Goal: Task Accomplishment & Management: Complete application form

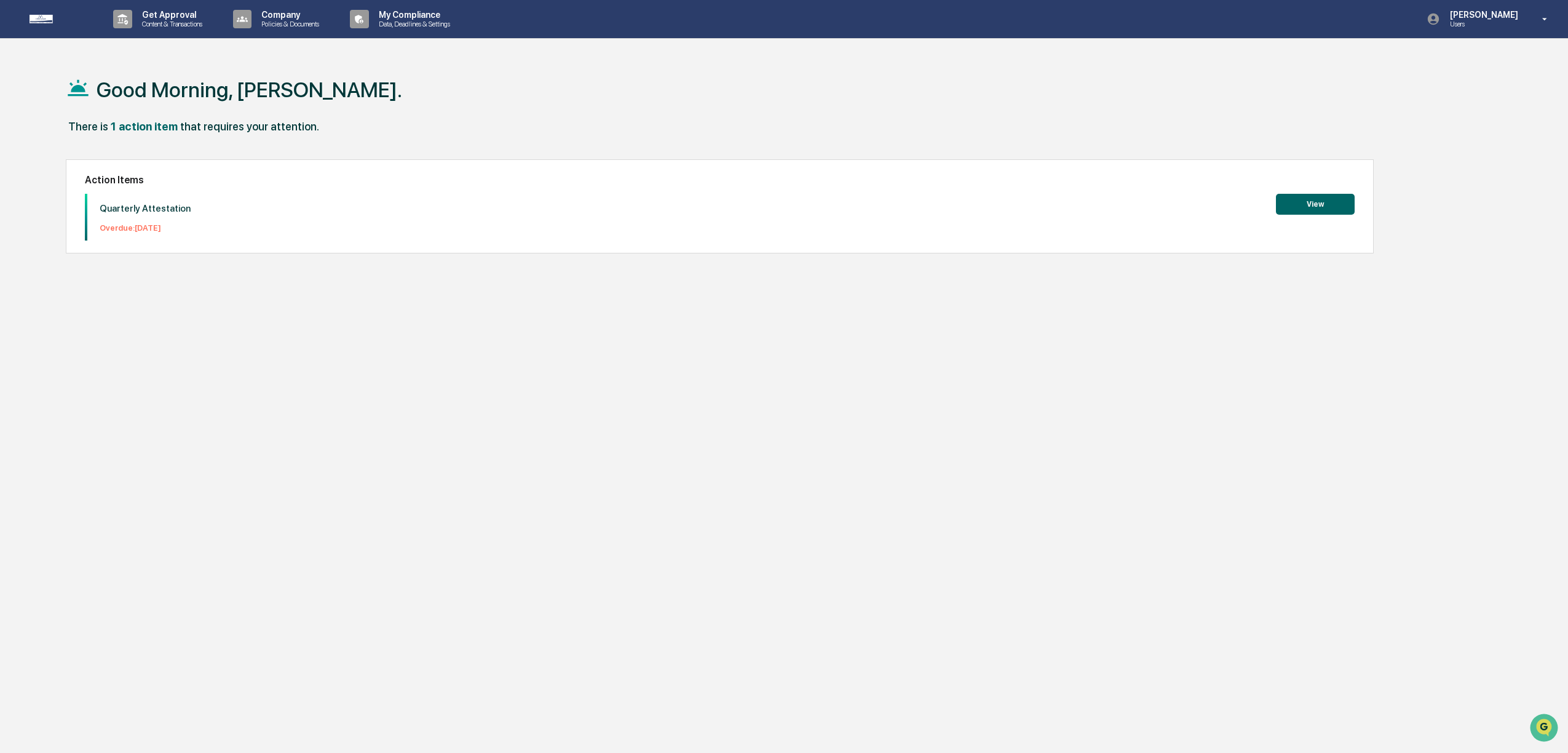
click at [1317, 205] on button "View" at bounding box center [1315, 204] width 79 height 21
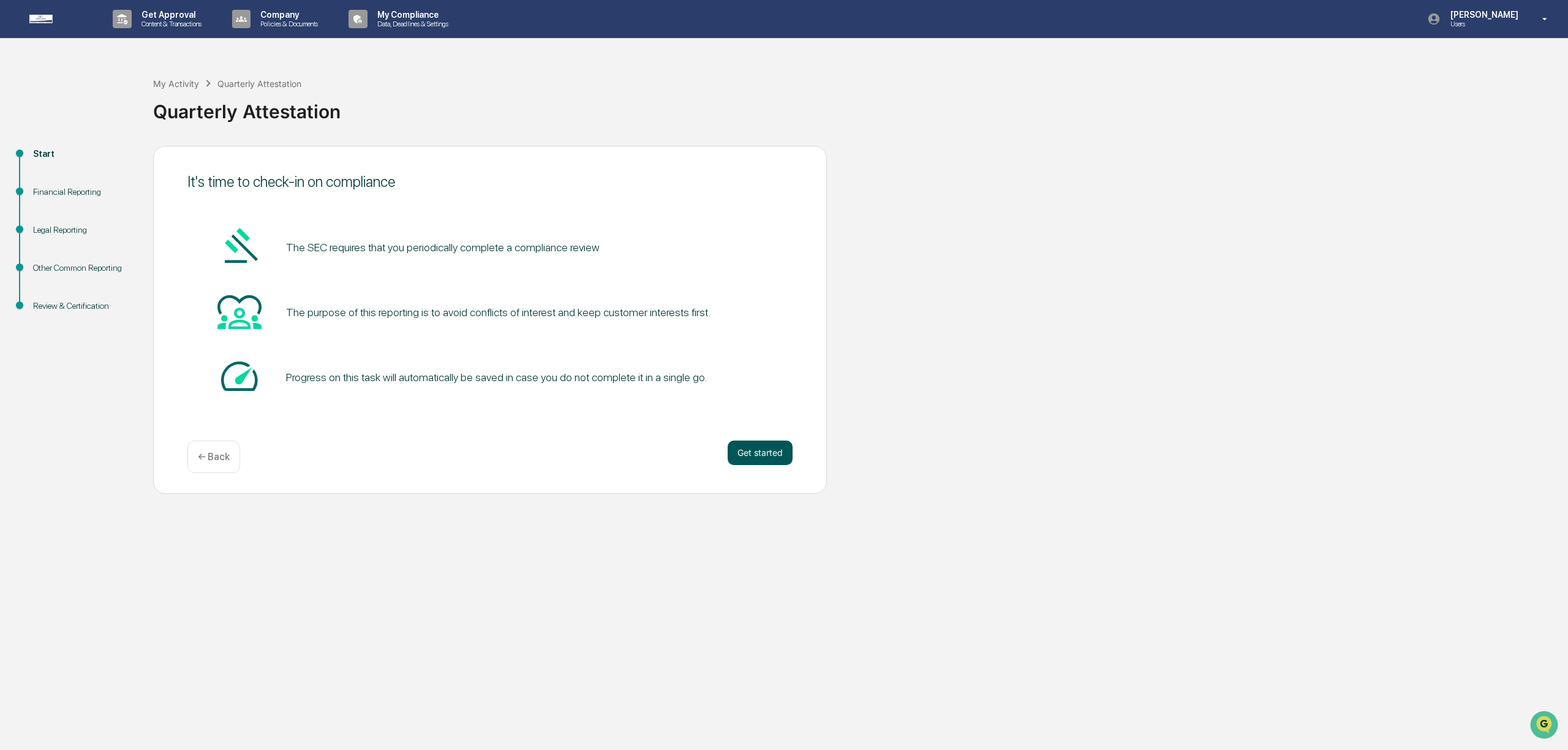
click at [753, 458] on button "Get started" at bounding box center [760, 453] width 65 height 24
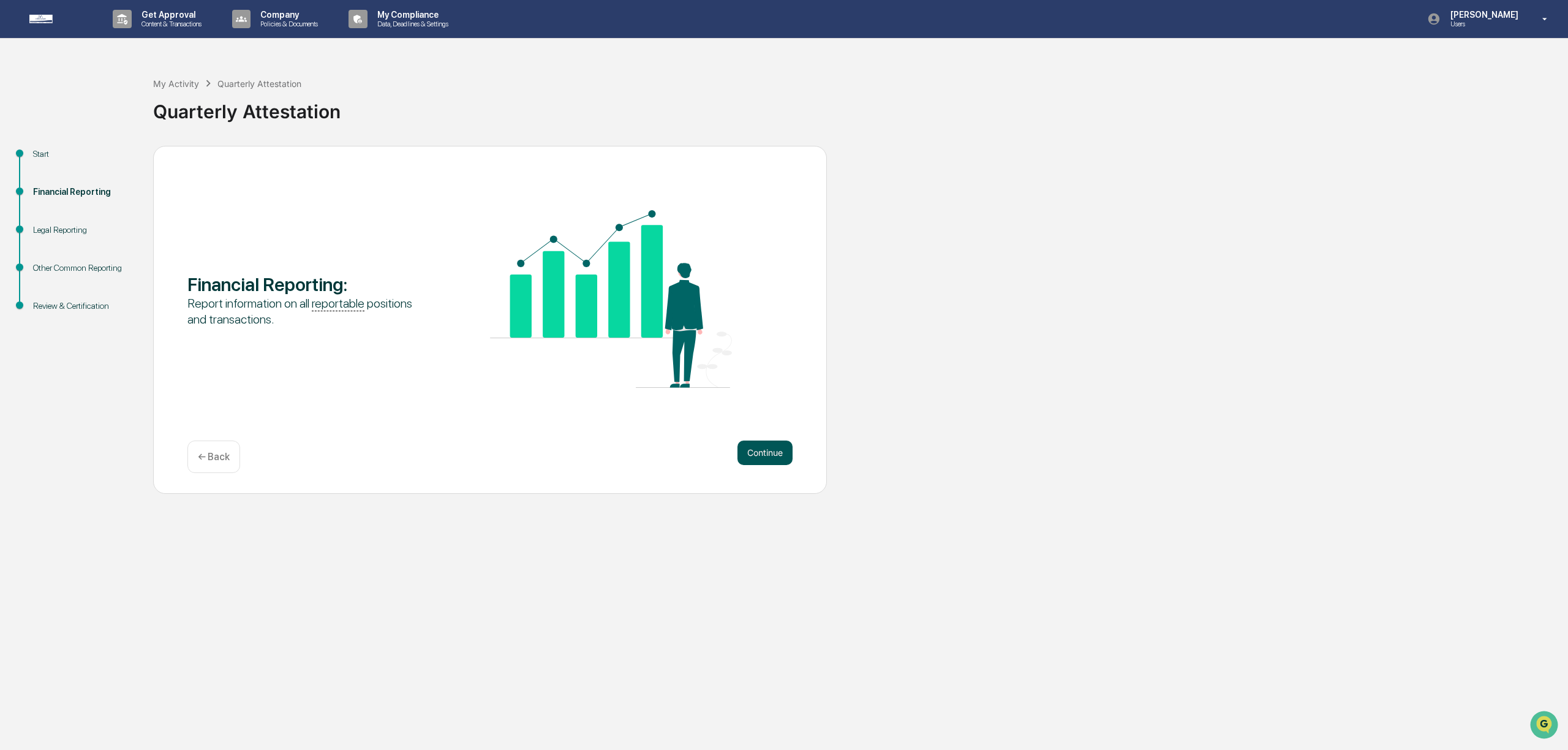
click at [753, 454] on button "Continue" at bounding box center [765, 453] width 55 height 24
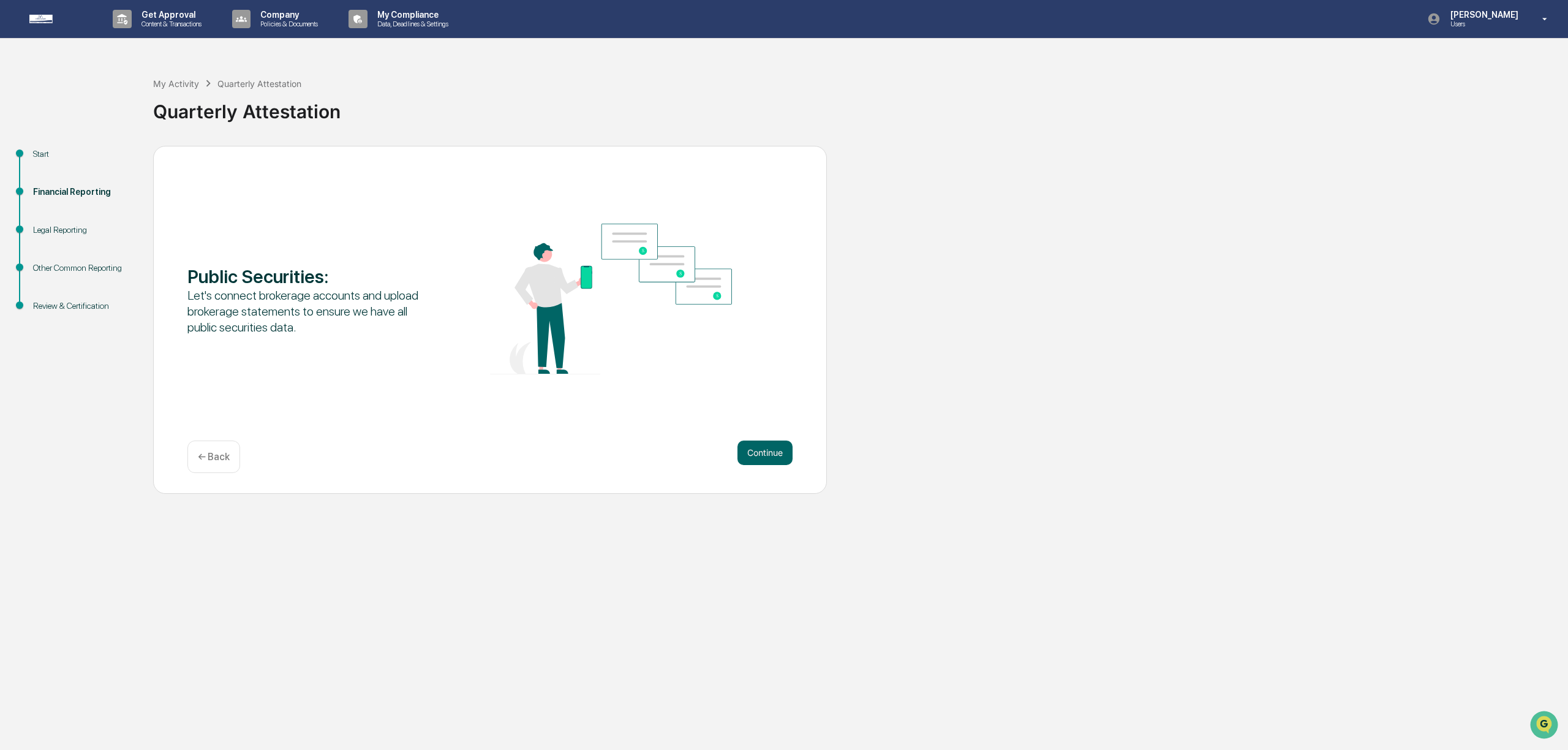
click at [753, 454] on button "Continue" at bounding box center [765, 453] width 55 height 24
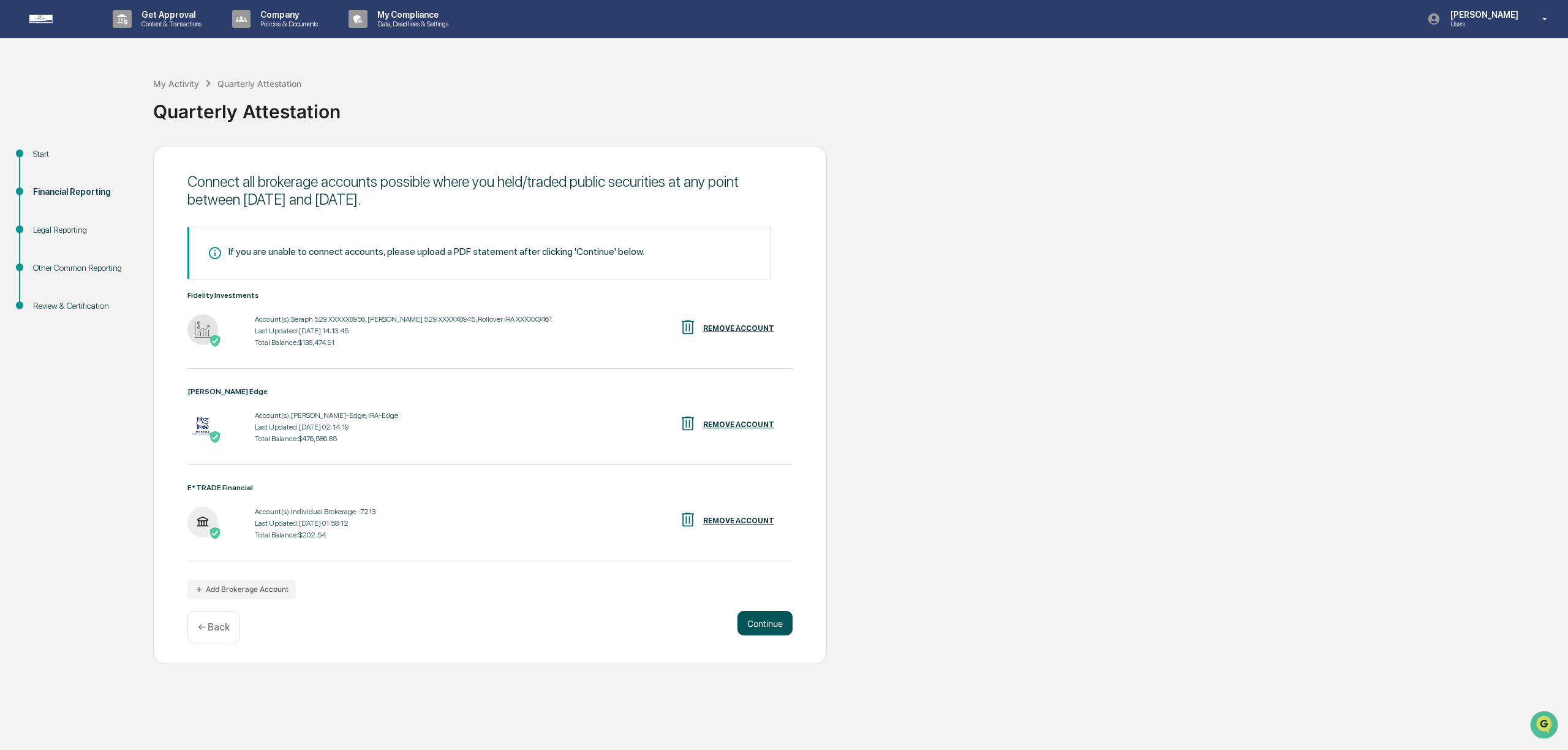
click at [759, 624] on button "Continue" at bounding box center [765, 623] width 55 height 24
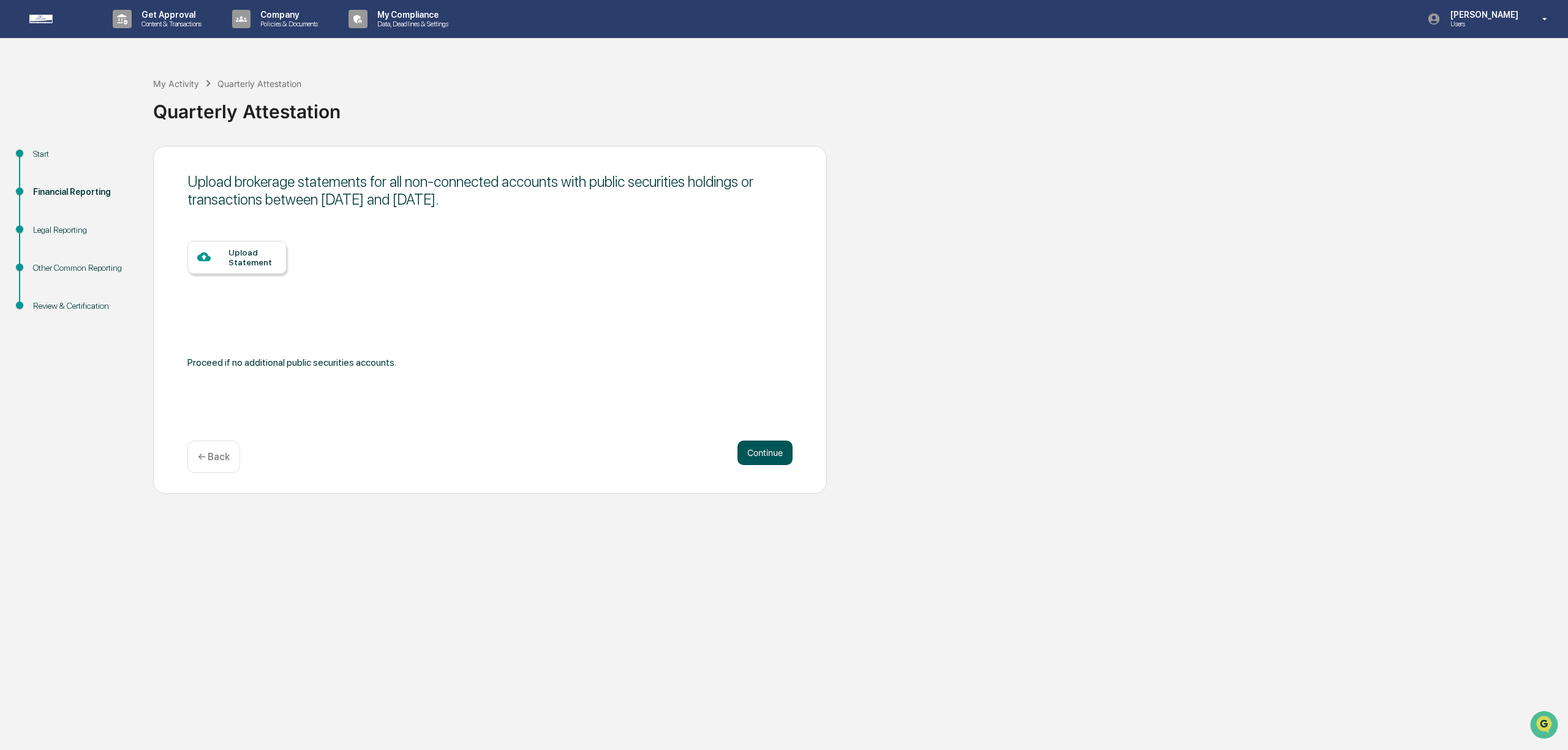
click at [767, 448] on button "Continue" at bounding box center [765, 453] width 55 height 24
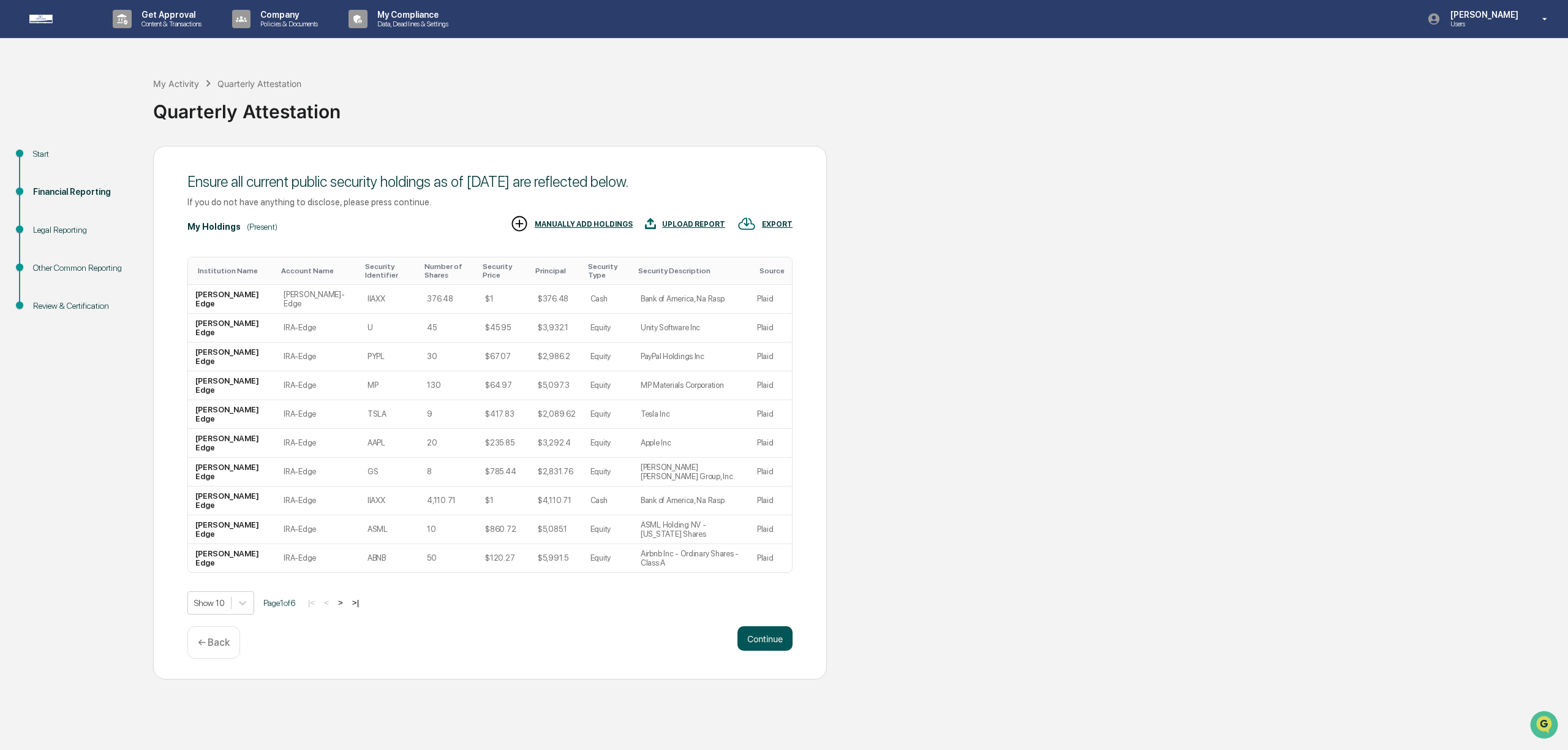
click at [776, 626] on button "Continue" at bounding box center [765, 638] width 55 height 24
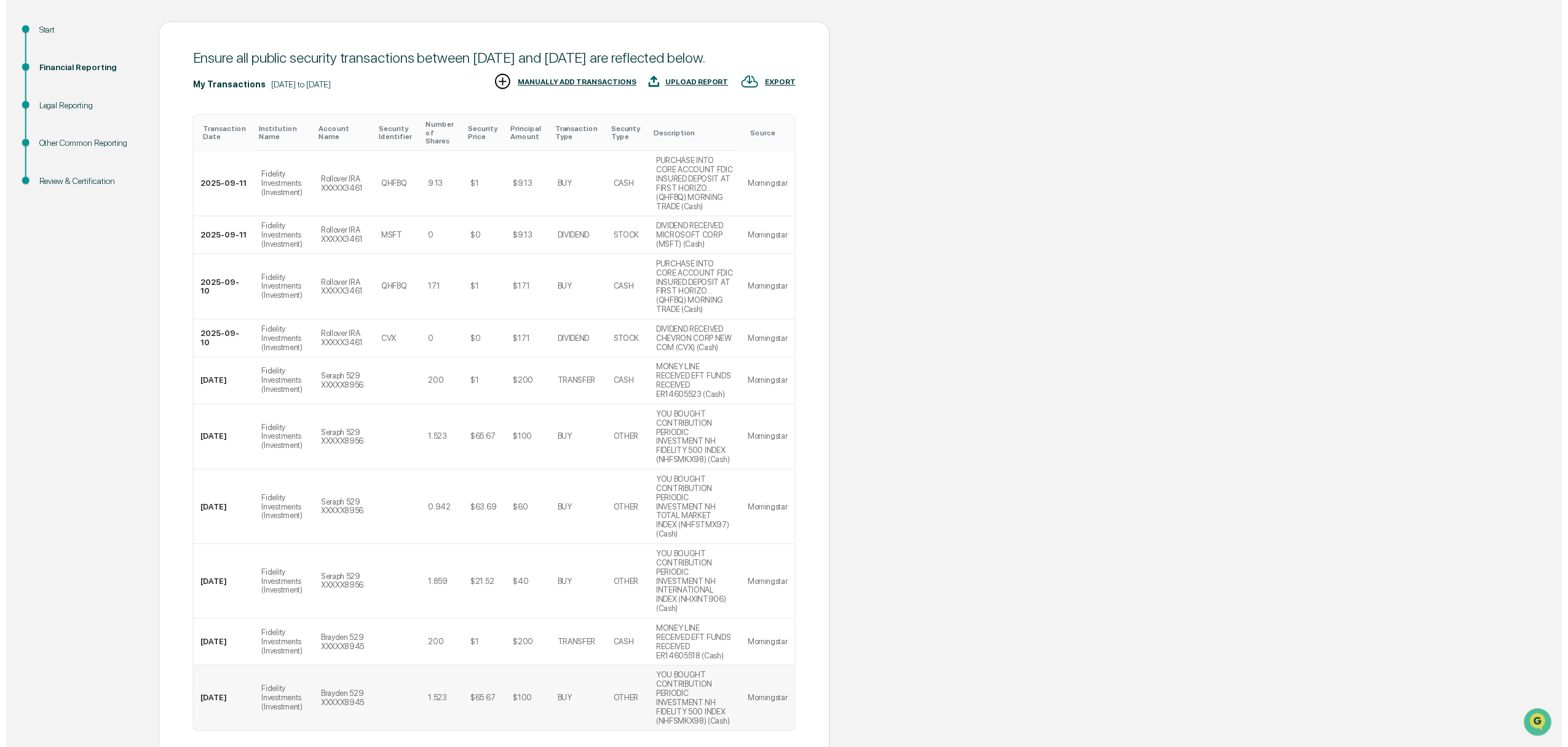
scroll to position [133, 0]
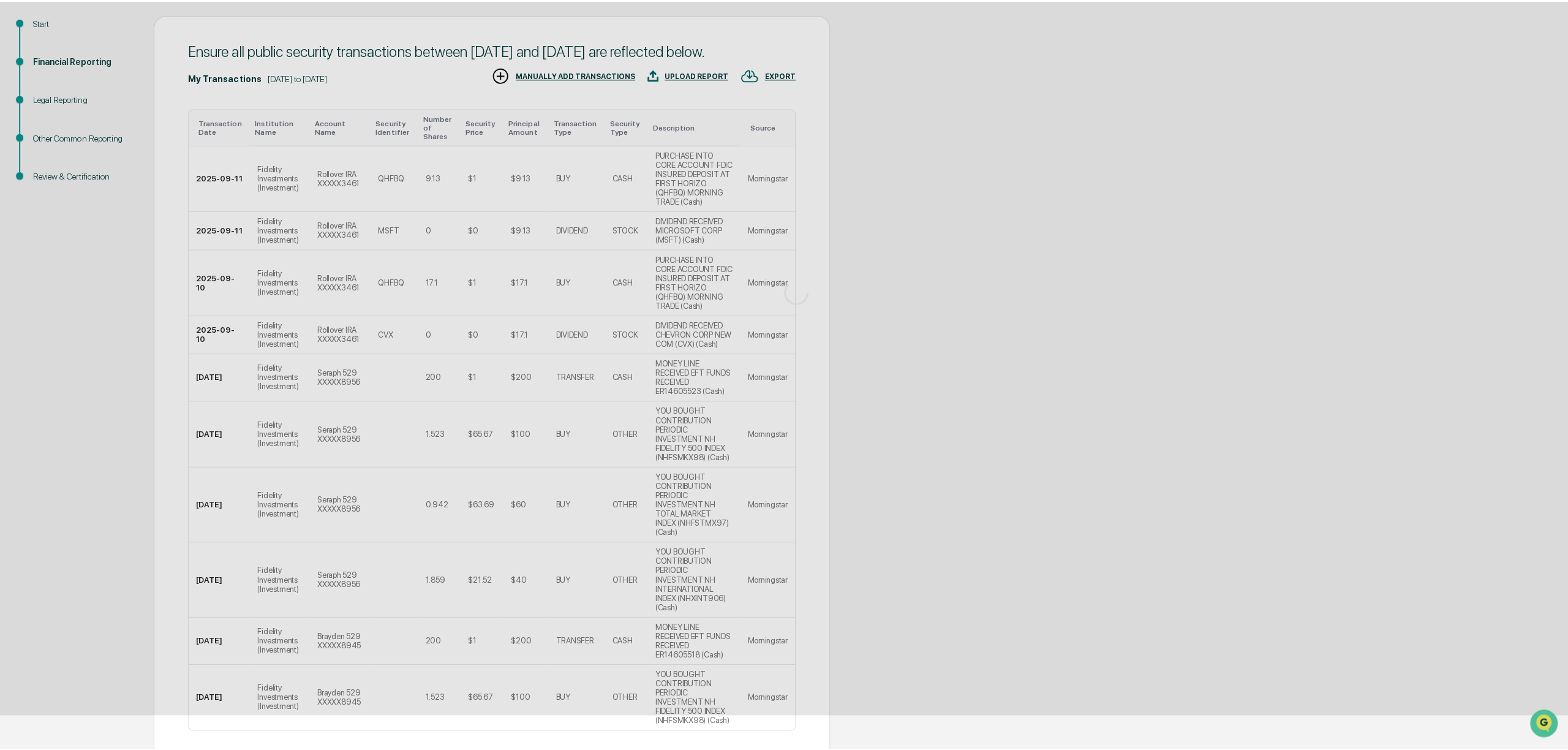
scroll to position [0, 0]
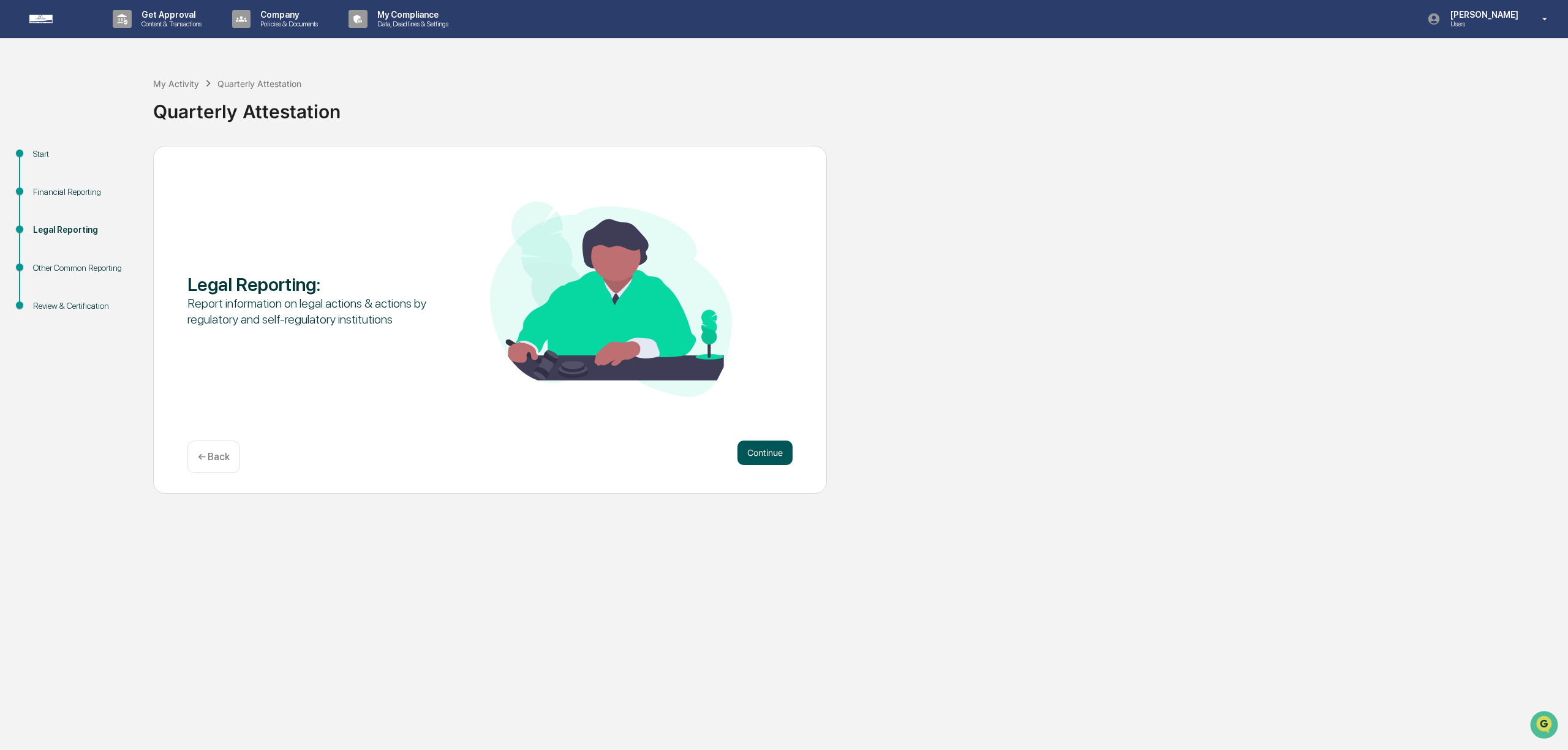
click at [761, 452] on button "Continue" at bounding box center [765, 453] width 55 height 24
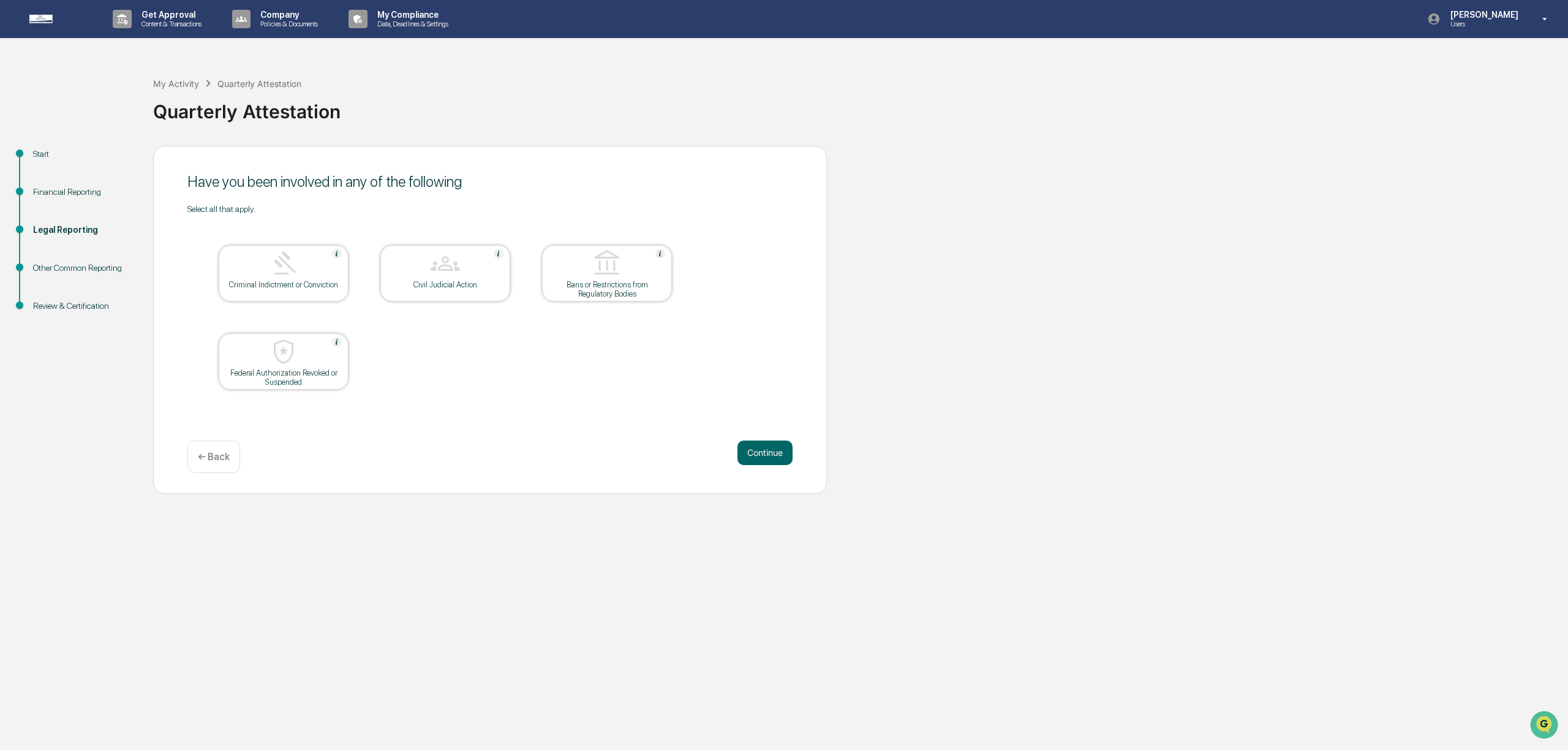
click at [755, 437] on div "Have you been involved in any of the following Select all that apply. Criminal …" at bounding box center [489, 319] width 673 height 348
click at [764, 451] on button "Continue" at bounding box center [765, 453] width 55 height 24
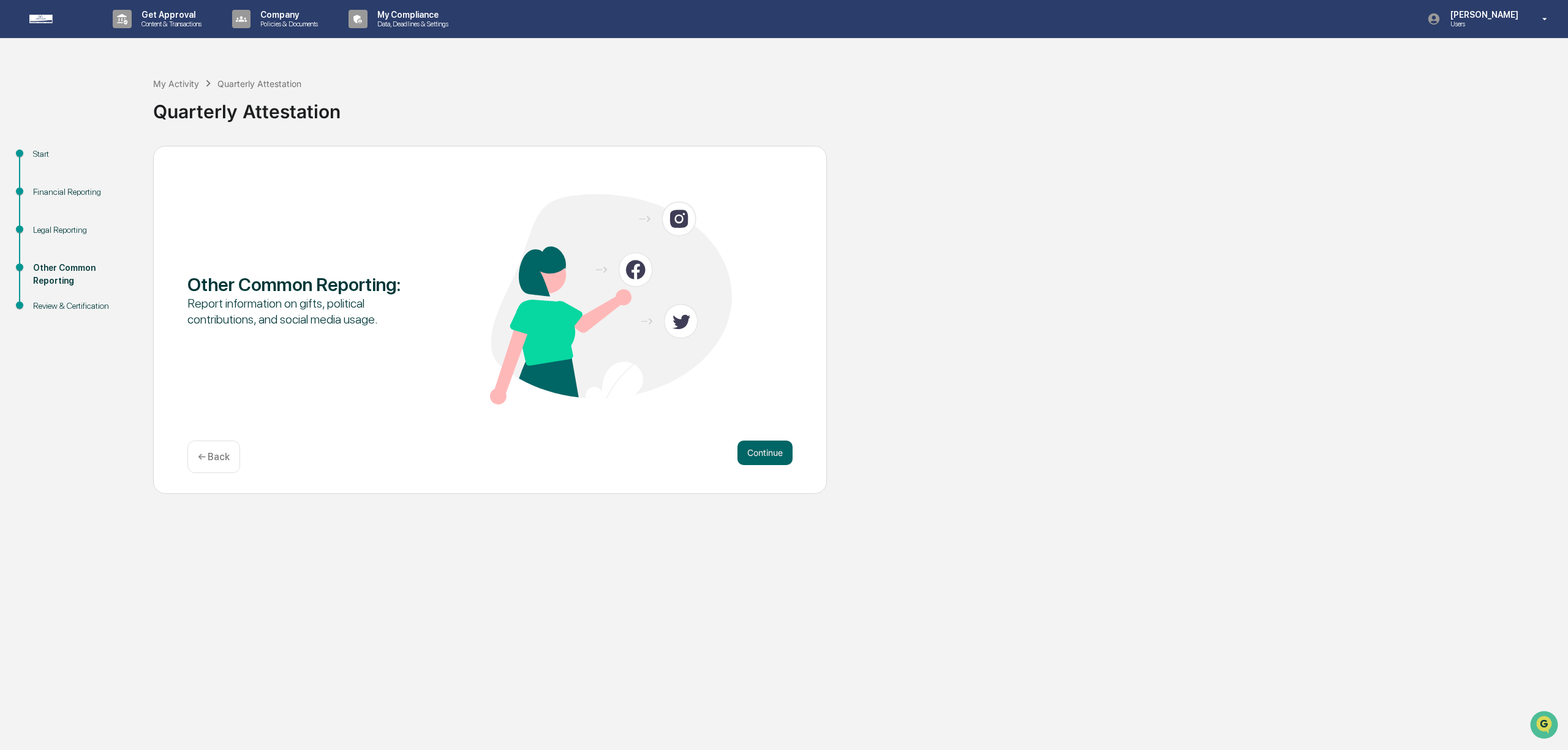
click at [764, 451] on button "Continue" at bounding box center [765, 453] width 55 height 24
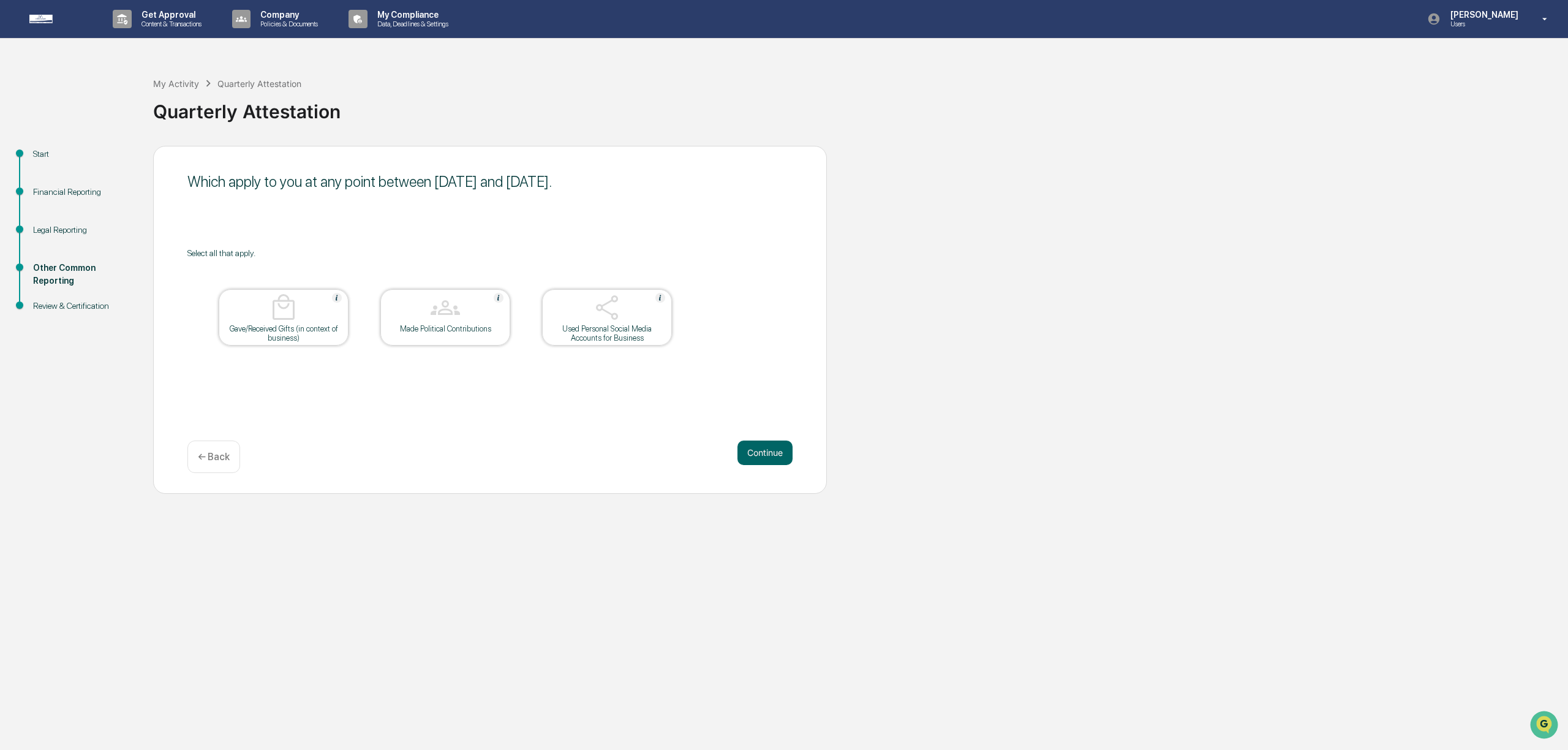
click at [764, 451] on button "Continue" at bounding box center [765, 453] width 55 height 24
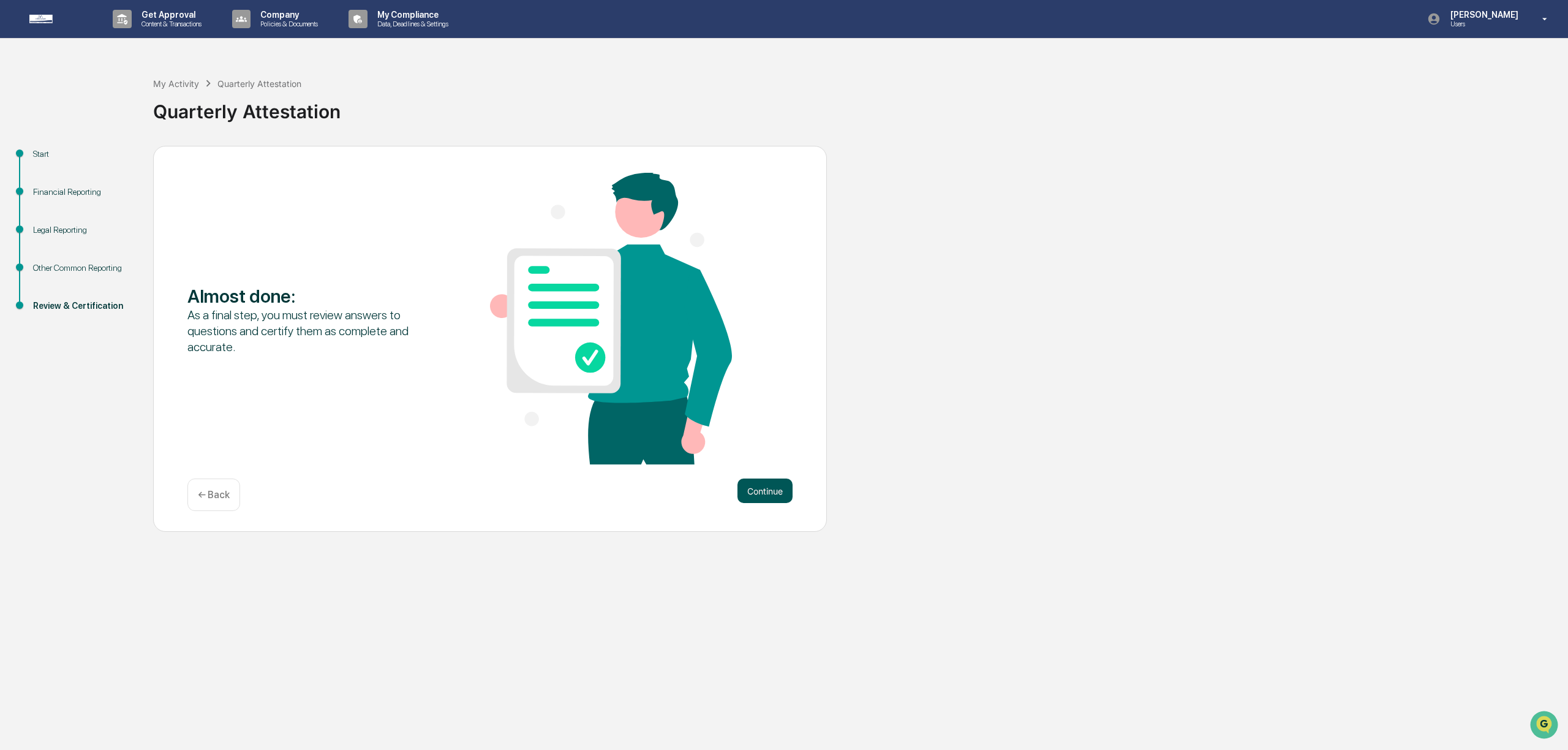
click at [762, 488] on button "Continue" at bounding box center [765, 491] width 55 height 24
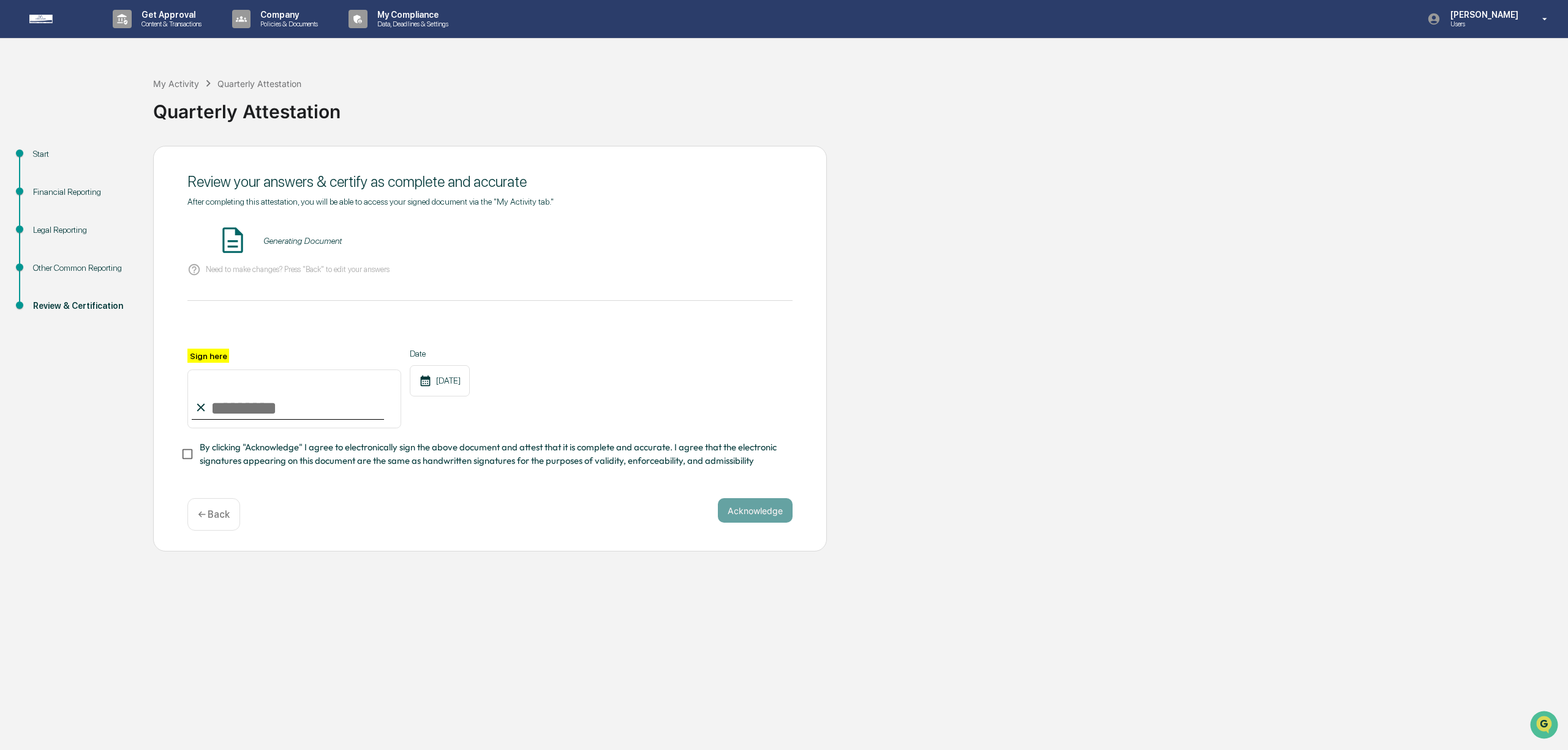
click at [215, 393] on input "Sign here" at bounding box center [294, 399] width 214 height 59
type input "**********"
drag, startPoint x: 737, startPoint y: 420, endPoint x: 605, endPoint y: 419, distance: 132.0
click at [732, 421] on div "**********" at bounding box center [490, 389] width 605 height 80
click at [750, 514] on button "Acknowledge" at bounding box center [755, 510] width 74 height 24
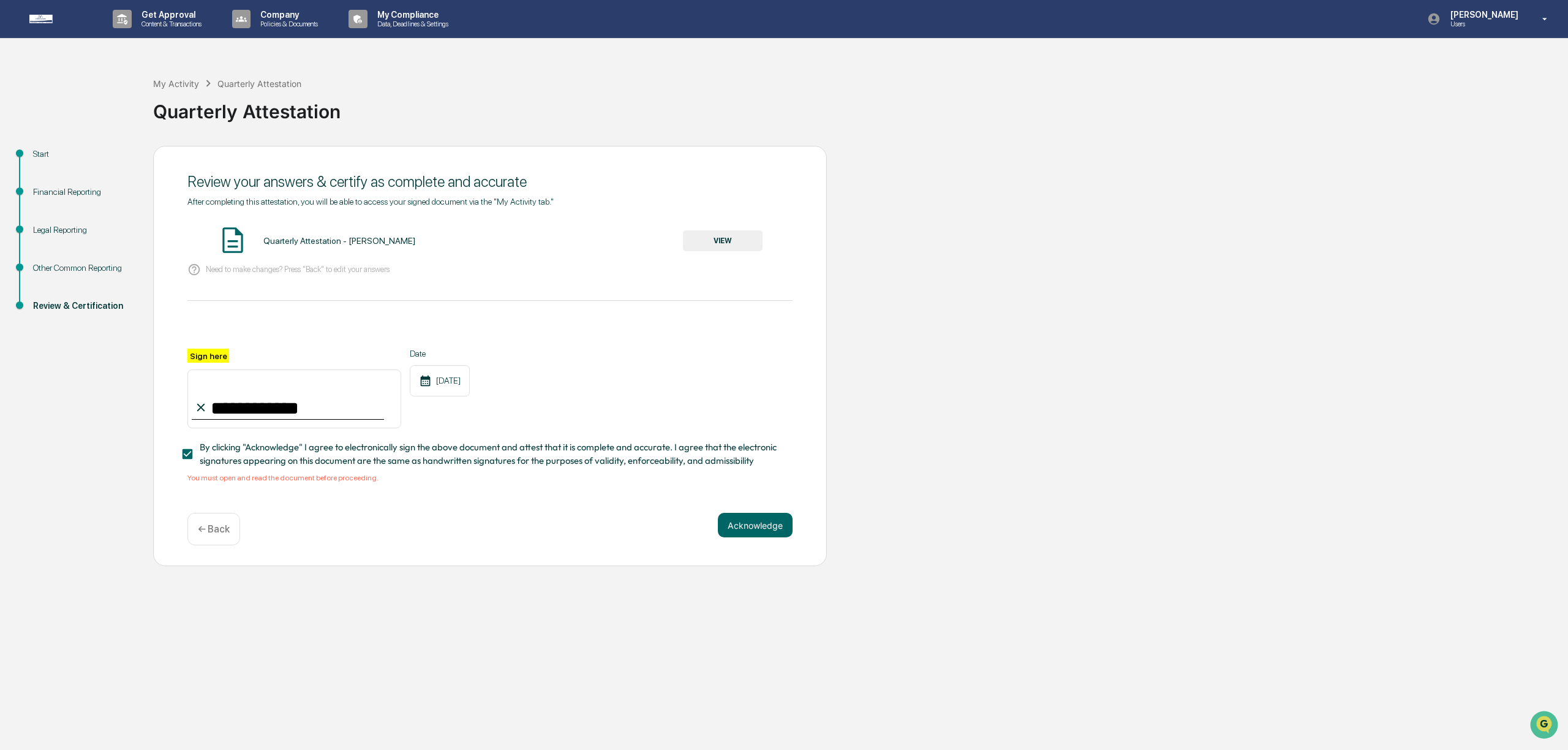
click at [380, 519] on div "Acknowledge ← Back" at bounding box center [490, 529] width 605 height 32
click at [747, 238] on button "VIEW" at bounding box center [723, 240] width 80 height 21
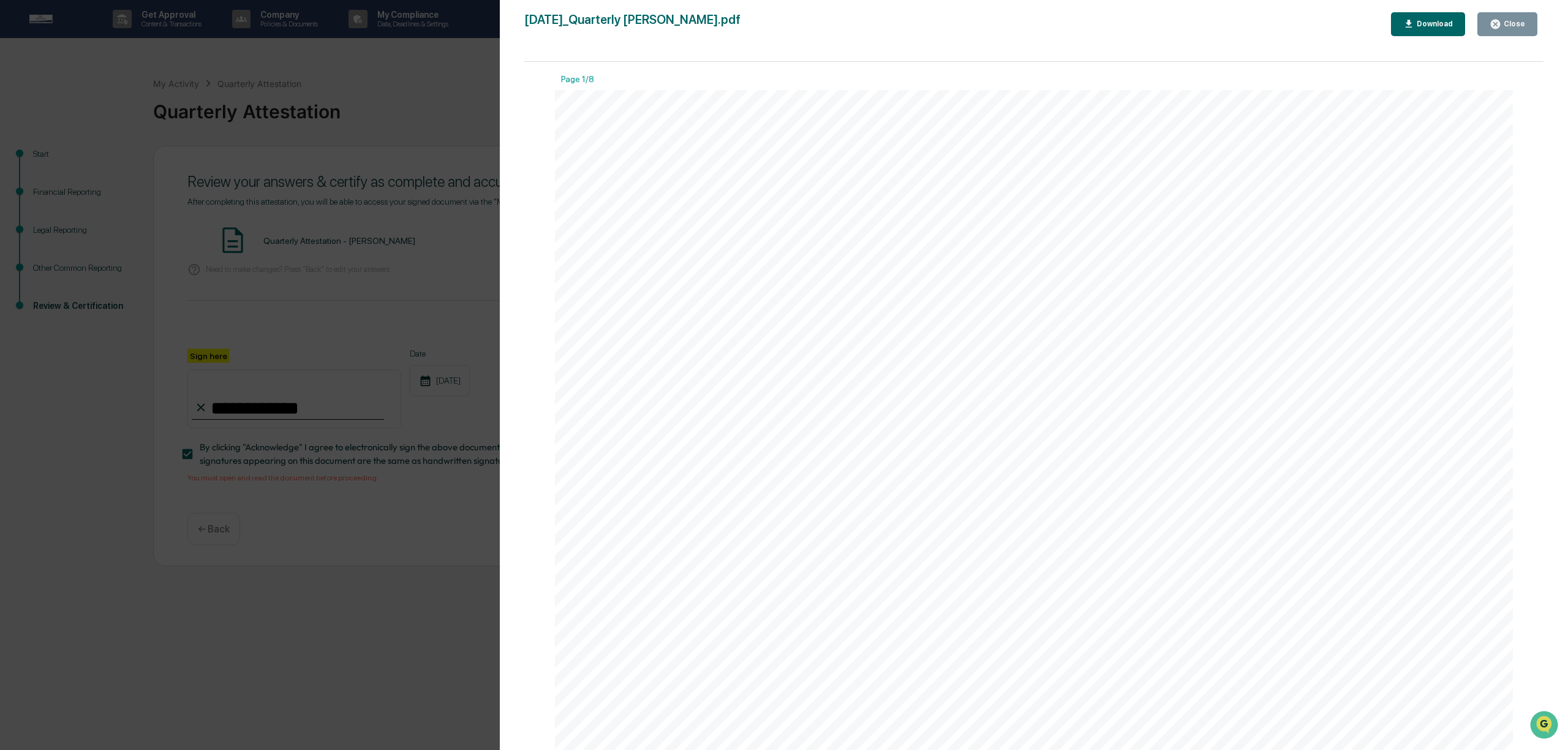
click at [454, 256] on div "Version History [DATE] 04:10 PM [PERSON_NAME] [DATE]_Quarterly [PERSON_NAME].pd…" at bounding box center [784, 375] width 1568 height 750
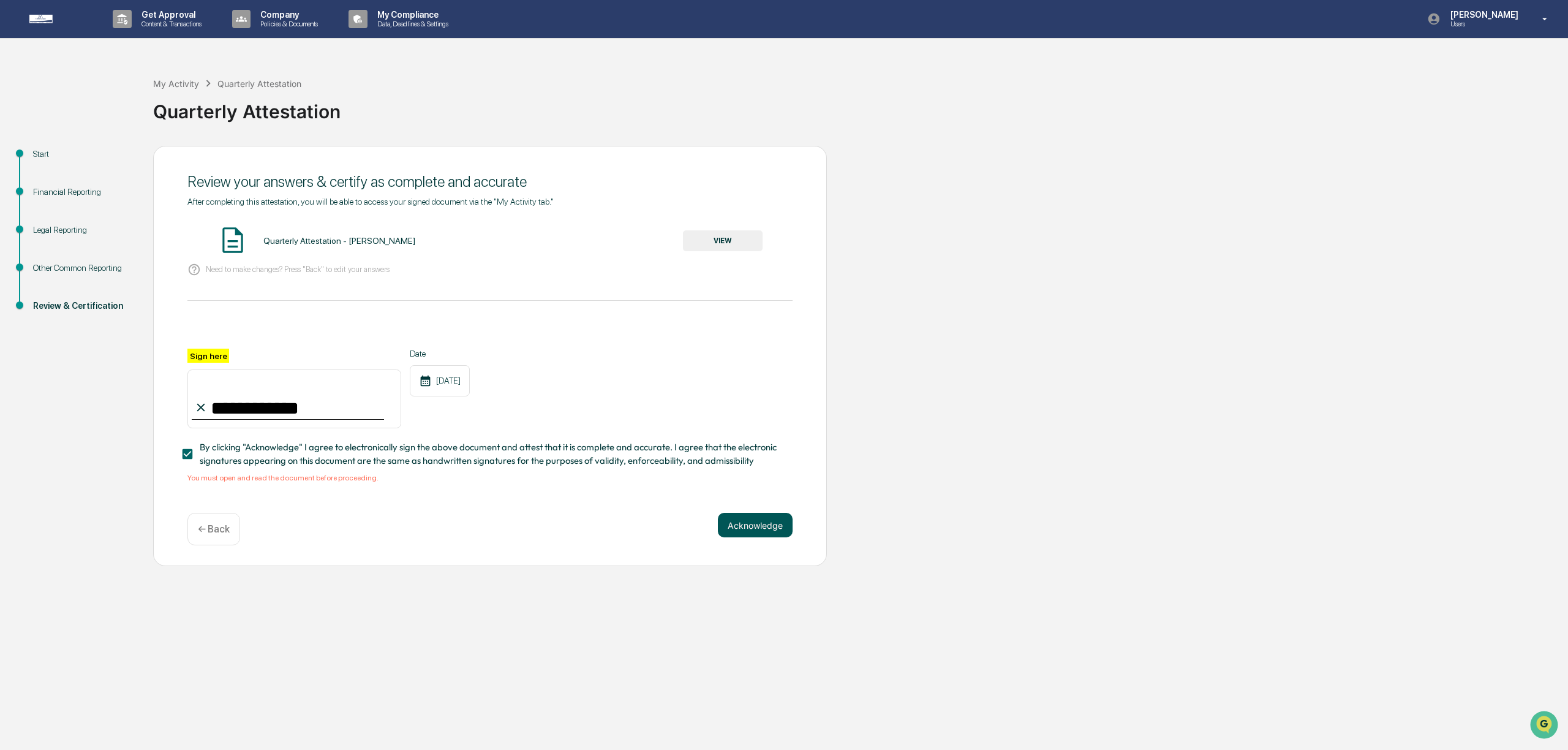
click at [765, 519] on button "Acknowledge" at bounding box center [755, 525] width 74 height 24
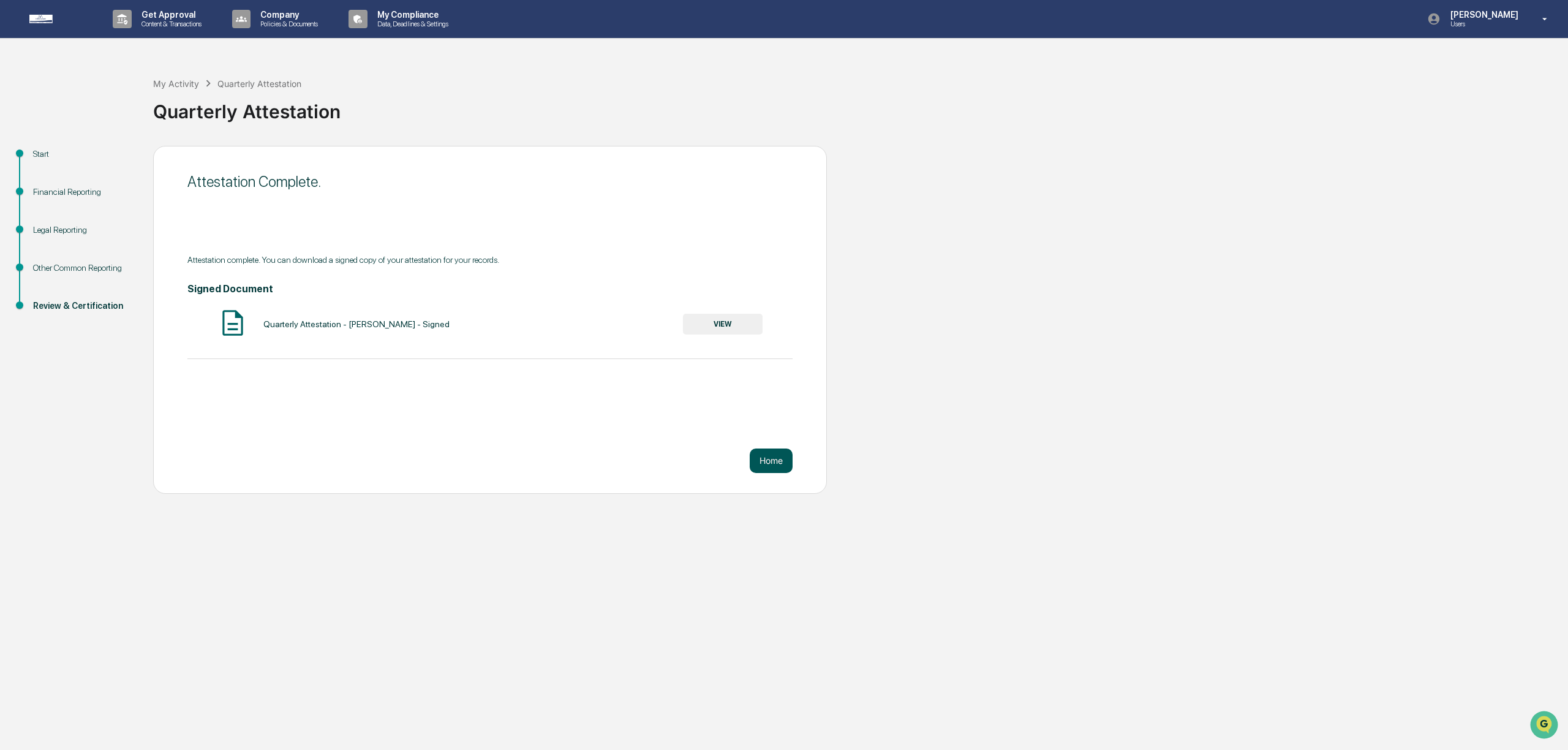
click at [779, 459] on button "Home" at bounding box center [771, 460] width 43 height 24
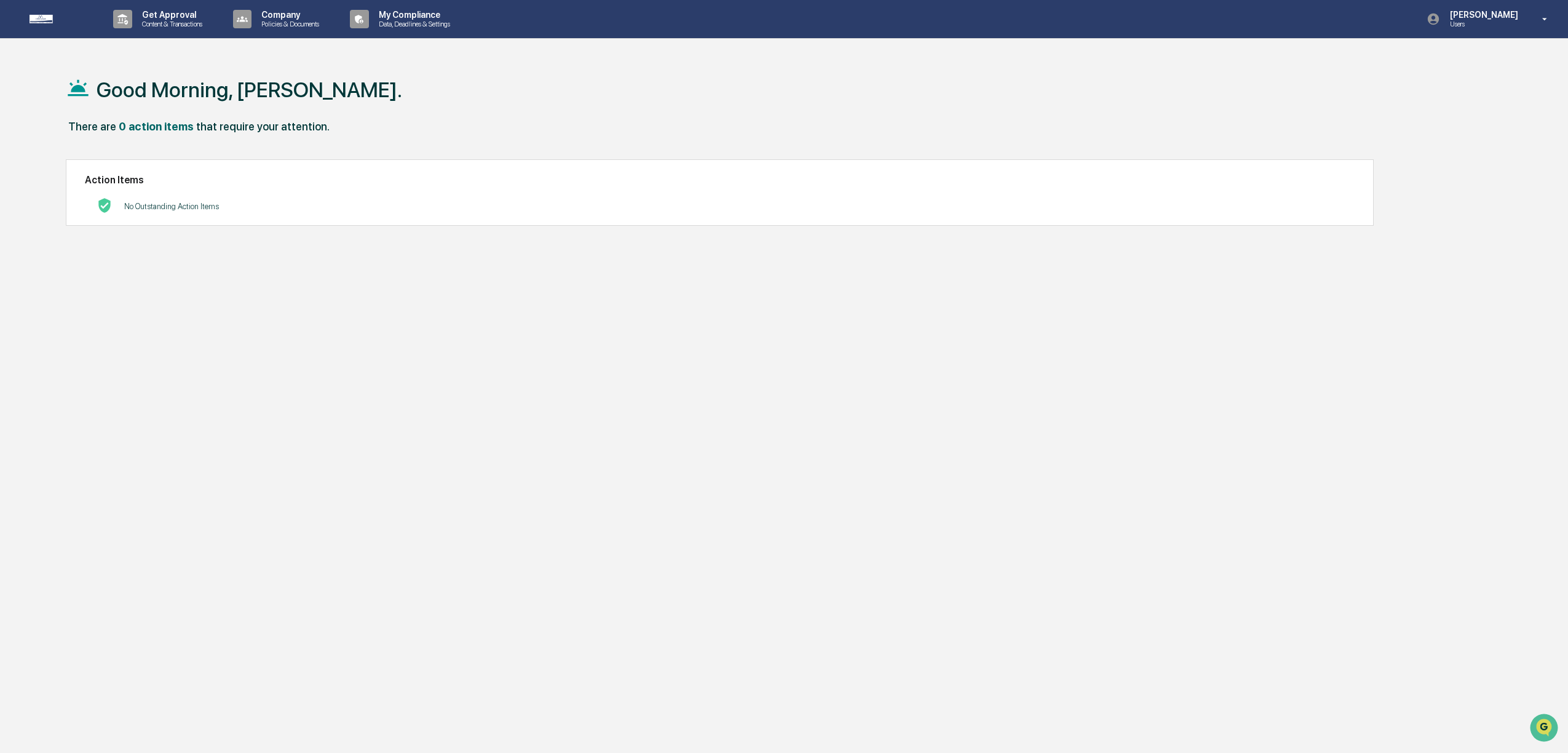
drag, startPoint x: 268, startPoint y: 156, endPoint x: 253, endPoint y: 143, distance: 19.8
click at [266, 154] on div "Good Morning, [PERSON_NAME]. There are 0 action items that require your attenti…" at bounding box center [771, 435] width 1448 height 753
click at [272, 24] on p "Policies & Documents" at bounding box center [288, 24] width 74 height 9
